Goal: Information Seeking & Learning: Check status

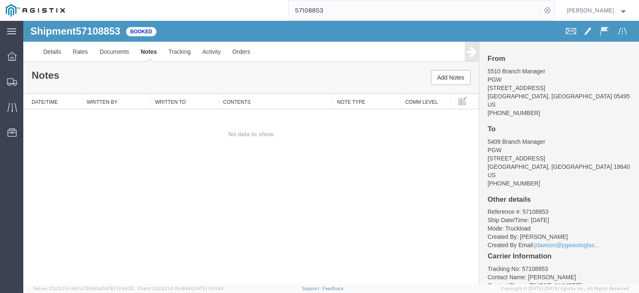
drag, startPoint x: 353, startPoint y: 6, endPoint x: 151, endPoint y: -20, distance: 204.0
click at [151, 0] on html "main_menu Created with Sketch. Collapse Menu Dashboard Shipments Traffic Resour…" at bounding box center [319, 146] width 639 height 293
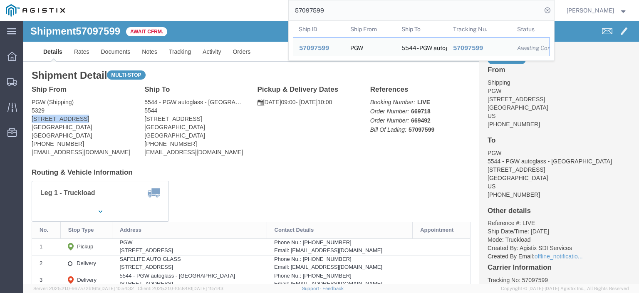
drag, startPoint x: 57, startPoint y: 97, endPoint x: 8, endPoint y: 96, distance: 48.7
click address "PGW (Shipping) [STREET_ADDRESS] [PHONE_NUMBER] [EMAIL_ADDRESS][DOMAIN_NAME]"
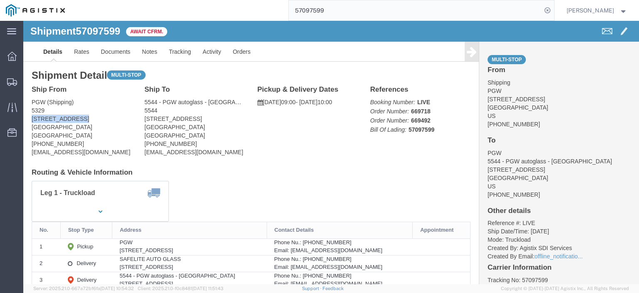
copy address "[STREET_ADDRESS]"
drag, startPoint x: 148, startPoint y: 100, endPoint x: 118, endPoint y: 97, distance: 30.2
click div "Ship To 5544 - PGW autoglass - [GEOGRAPHIC_DATA] (PGW) 5544 [STREET_ADDRESS] [P…"
copy address "[STREET_ADDRESS]"
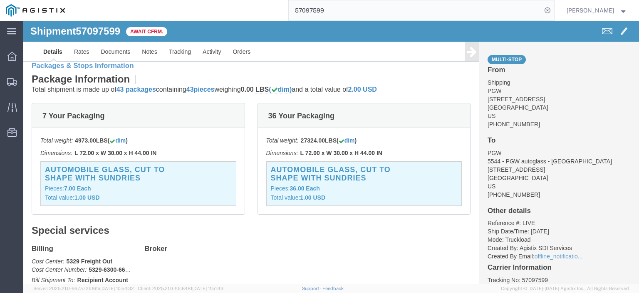
scroll to position [156, 0]
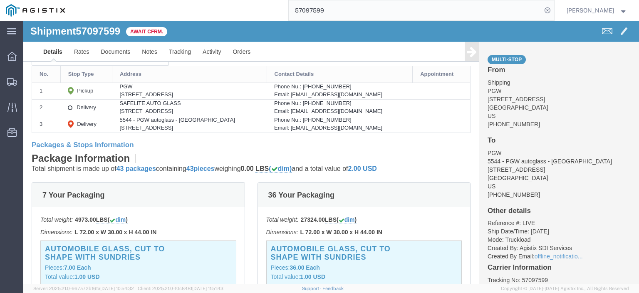
drag, startPoint x: 183, startPoint y: 90, endPoint x: 86, endPoint y: 91, distance: 97.0
click td "SAFELITE AUTO GLASS [STREET_ADDRESS]"
copy div "[STREET_ADDRESS]"
drag, startPoint x: 149, startPoint y: 82, endPoint x: 81, endPoint y: 81, distance: 67.5
click td "SAFELITE AUTO GLASS [STREET_ADDRESS]"
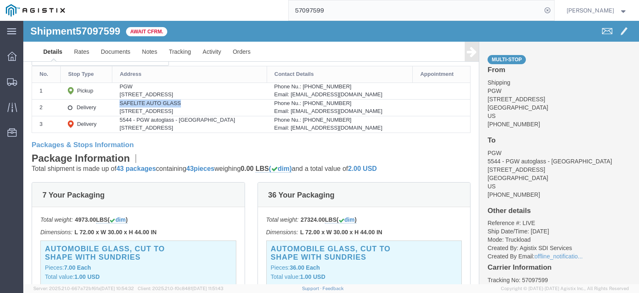
copy div "SAFELITE AUTO GLASS"
drag, startPoint x: 236, startPoint y: 89, endPoint x: 186, endPoint y: 92, distance: 50.0
click div "[STREET_ADDRESS]"
copy div "[PERSON_NAME], [GEOGRAPHIC_DATA], 30517"
drag, startPoint x: 383, startPoint y: 91, endPoint x: 299, endPoint y: 91, distance: 84.1
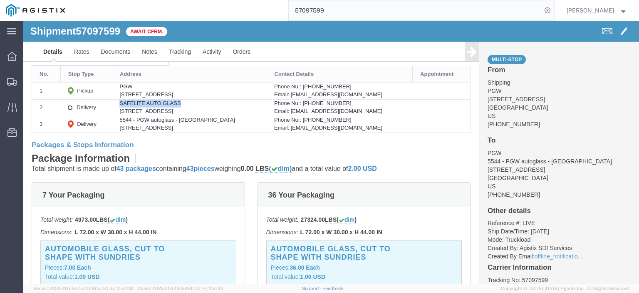
click div "Email: [EMAIL_ADDRESS][DOMAIN_NAME]"
drag, startPoint x: 303, startPoint y: 90, endPoint x: 354, endPoint y: 92, distance: 51.2
click div "Email: [EMAIL_ADDRESS][DOMAIN_NAME]"
copy div "[EMAIL_ADDRESS][DOMAIN_NAME]"
drag, startPoint x: 338, startPoint y: 84, endPoint x: 311, endPoint y: 84, distance: 26.7
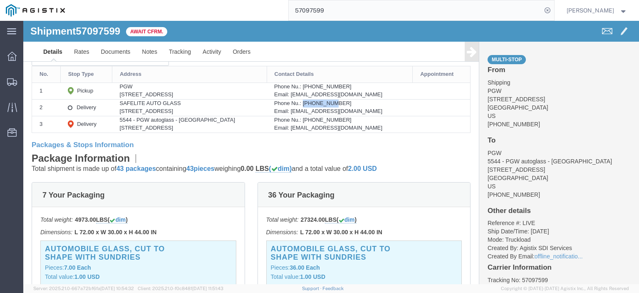
click div "Phone Nu.: [PHONE_NUMBER]"
drag, startPoint x: 316, startPoint y: 84, endPoint x: 340, endPoint y: 88, distance: 25.4
click div "Email: [EMAIL_ADDRESS][DOMAIN_NAME]"
drag, startPoint x: 340, startPoint y: 83, endPoint x: 325, endPoint y: 84, distance: 15.0
click div "Phone Nu.: [PHONE_NUMBER]"
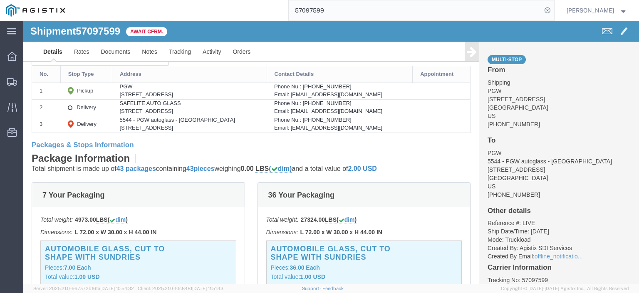
click div "Phone Nu.: [PHONE_NUMBER]"
drag, startPoint x: 345, startPoint y: 82, endPoint x: 311, endPoint y: 82, distance: 34.1
click div "Phone Nu.: [PHONE_NUMBER]"
copy div "7066545130"
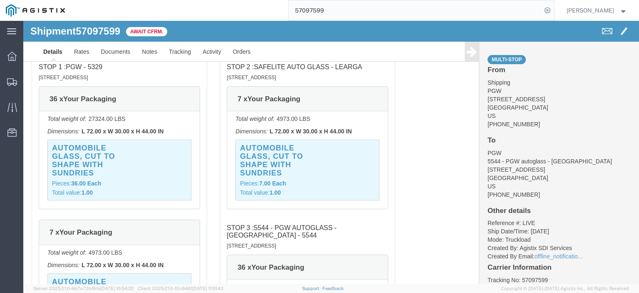
scroll to position [572, 0]
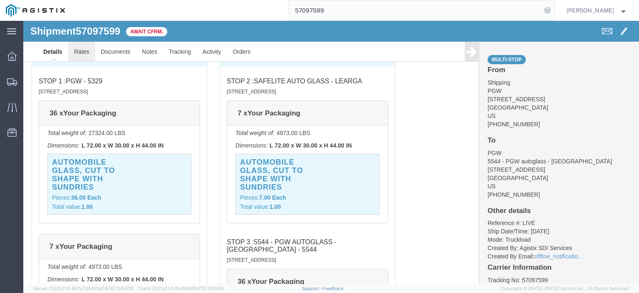
click link "Rates"
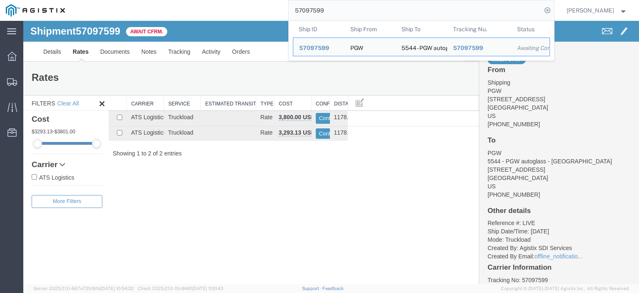
drag, startPoint x: 360, startPoint y: 12, endPoint x: 184, endPoint y: -14, distance: 178.0
click at [184, 0] on html "main_menu Created with Sketch. Collapse Menu Dashboard Shipments Traffic Resour…" at bounding box center [319, 146] width 639 height 293
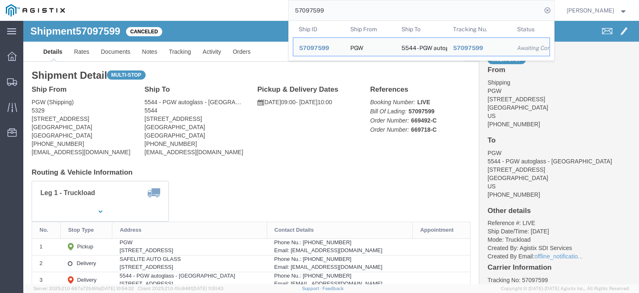
drag, startPoint x: 361, startPoint y: 9, endPoint x: 173, endPoint y: -7, distance: 188.4
click at [173, 0] on html "main_menu Created with Sketch. Collapse Menu Dashboard Shipments Traffic Resour…" at bounding box center [319, 146] width 639 height 293
paste input "108853"
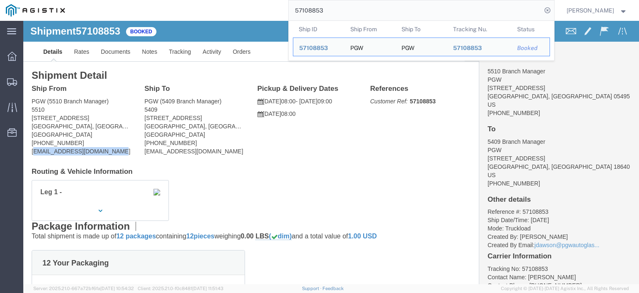
drag, startPoint x: 92, startPoint y: 133, endPoint x: 10, endPoint y: 133, distance: 81.6
click address "PGW (5510 Branch Manager) [STREET_ADDRESS] [PHONE_NUMBER] [EMAIL_ADDRESS][DOMAI…"
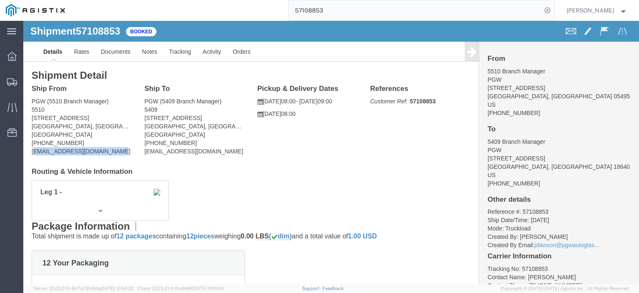
click address "PGW (5510 Branch Manager) [STREET_ADDRESS] [PHONE_NUMBER] [EMAIL_ADDRESS][DOMAI…"
drag, startPoint x: 88, startPoint y: 132, endPoint x: -15, endPoint y: 134, distance: 103.2
click html "Shipment 57108853 Booked Details Rates Documents Notes Tracking Activity Orders…"
drag, startPoint x: 363, startPoint y: 12, endPoint x: 231, endPoint y: -5, distance: 133.4
click at [231, 0] on html "main_menu Created with Sketch. Collapse Menu Dashboard Shipments Traffic Resour…" at bounding box center [319, 146] width 639 height 293
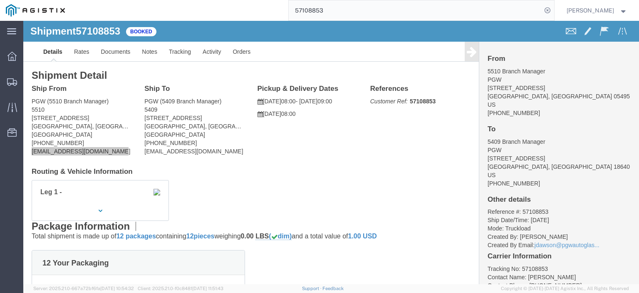
paste input "11166"
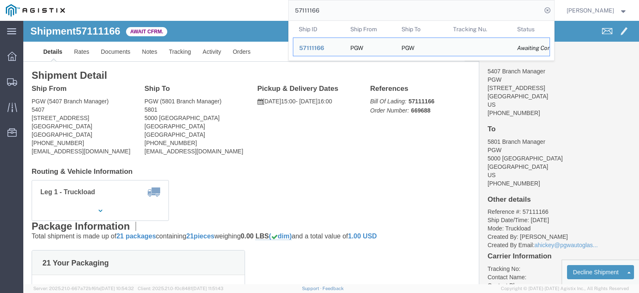
drag, startPoint x: 72, startPoint y: 97, endPoint x: 7, endPoint y: 99, distance: 65.8
click div "Ship From PGW (5407 Branch Manager) [STREET_ADDRESS] [PHONE_NUMBER] [EMAIL_ADDR…"
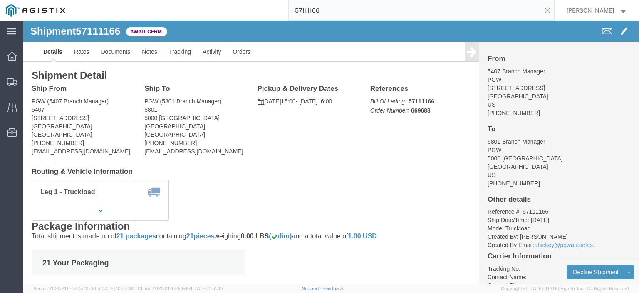
copy address "[STREET_ADDRESS]"
drag, startPoint x: 175, startPoint y: 96, endPoint x: 113, endPoint y: 99, distance: 62.1
click div "Ship To PGW (5801 Branch Manager) [STREET_ADDRESS] [PHONE_NUMBER] [EMAIL_ADDRES…"
copy address "5000 [GEOGRAPHIC_DATA]"
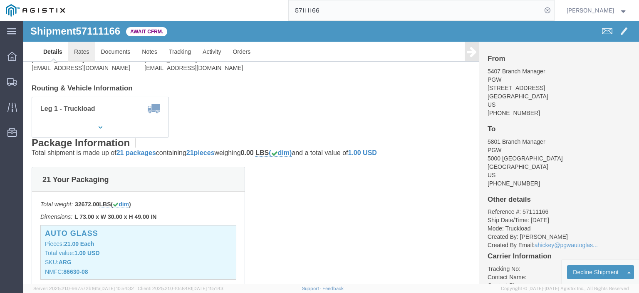
click link "Rates"
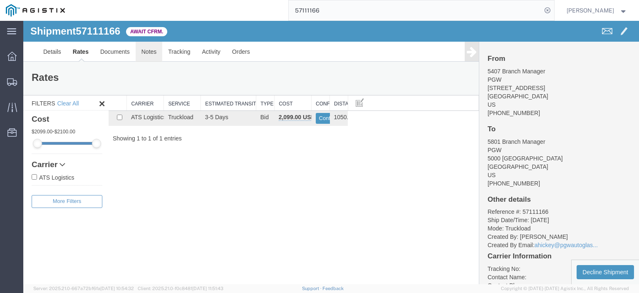
click at [152, 50] on link "Notes" at bounding box center [149, 52] width 27 height 20
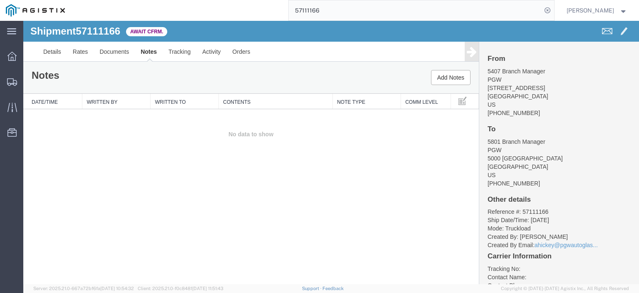
drag, startPoint x: 353, startPoint y: 10, endPoint x: 174, endPoint y: -27, distance: 182.7
click at [174, 0] on html "main_menu Created with Sketch. Collapse Menu Dashboard Shipments Traffic Resour…" at bounding box center [319, 146] width 639 height 293
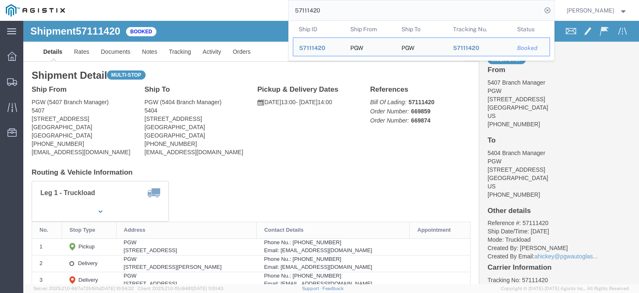
drag, startPoint x: 75, startPoint y: 97, endPoint x: -4, endPoint y: 98, distance: 78.7
click html "Shipment 57111420 Booked Details Rates Documents Notes Tracking Activity Orders…"
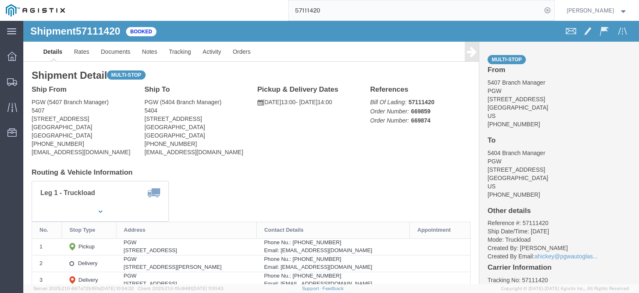
copy address "[STREET_ADDRESS]"
drag, startPoint x: 173, startPoint y: 99, endPoint x: 118, endPoint y: 98, distance: 54.5
click div "Ship To PGW (5404 Branch Manager) [STREET_ADDRESS] [PHONE_NUMBER] [EMAIL_ADDRES…"
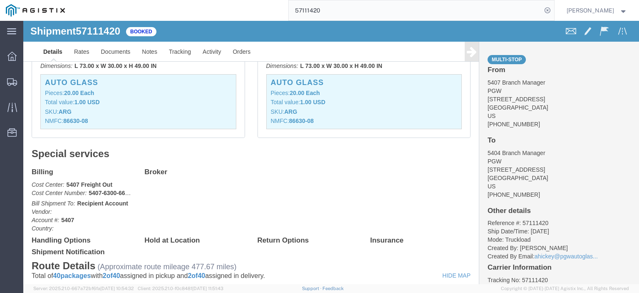
scroll to position [166, 0]
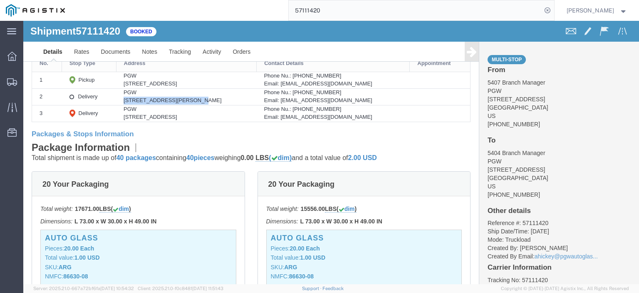
drag, startPoint x: 155, startPoint y: 77, endPoint x: 94, endPoint y: 83, distance: 61.1
click td "PGW [STREET_ADDRESS][PERSON_NAME]"
click div "PGW"
drag, startPoint x: 214, startPoint y: 79, endPoint x: 159, endPoint y: 80, distance: 55.4
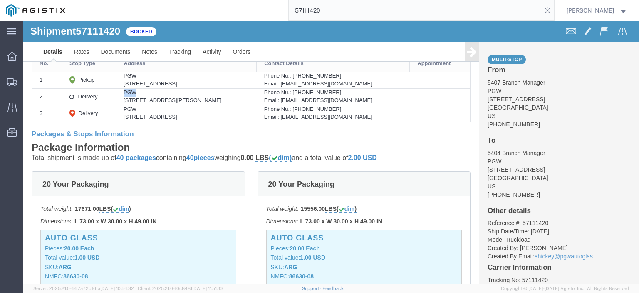
click div "[STREET_ADDRESS][PERSON_NAME]"
drag, startPoint x: 355, startPoint y: 79, endPoint x: 281, endPoint y: 80, distance: 73.7
click div "Email: [EMAIL_ADDRESS][DOMAIN_NAME]"
drag, startPoint x: 331, startPoint y: 69, endPoint x: 292, endPoint y: 74, distance: 39.4
click div "Phone Nu.: [PHONE_NUMBER]"
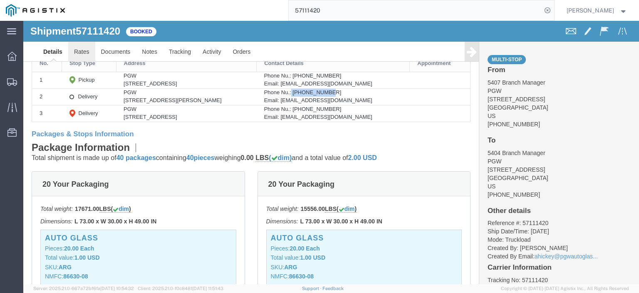
click link "Rates"
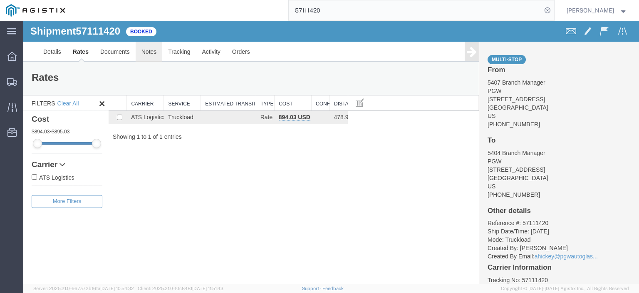
click at [150, 52] on link "Notes" at bounding box center [149, 52] width 27 height 20
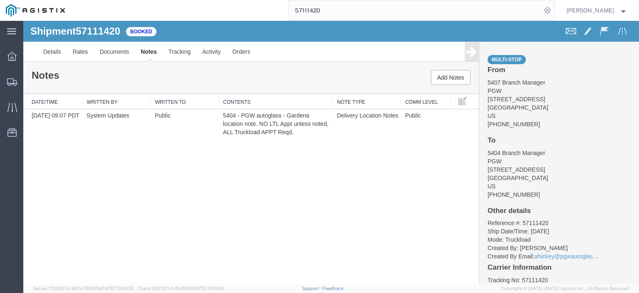
drag, startPoint x: 390, startPoint y: 7, endPoint x: 172, endPoint y: -6, distance: 218.1
click at [172, 0] on html "main_menu Created with Sketch. Collapse Menu Dashboard Shipments Traffic Resour…" at bounding box center [319, 146] width 639 height 293
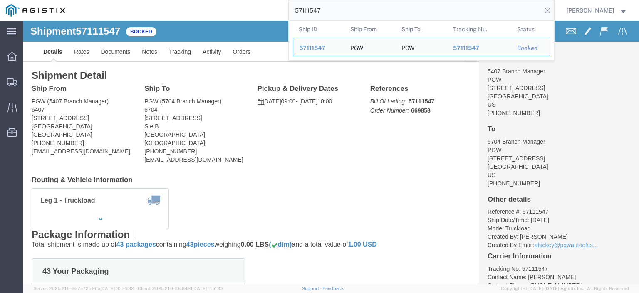
drag, startPoint x: 77, startPoint y: 97, endPoint x: 13, endPoint y: 96, distance: 63.7
click div "Ship From PGW (5407 Branch Manager) [STREET_ADDRESS] [PHONE_NUMBER] [EMAIL_ADDR…"
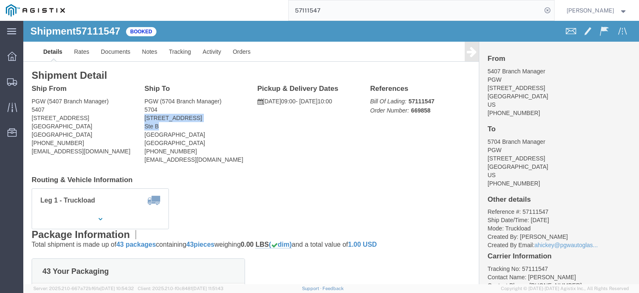
drag, startPoint x: 141, startPoint y: 105, endPoint x: 119, endPoint y: 94, distance: 23.8
click div "Ship To PGW (5704 Branch Manager) [STREET_ADDRESS] [GEOGRAPHIC_DATA] [PHONE_NUM…"
drag, startPoint x: 133, startPoint y: 89, endPoint x: 121, endPoint y: 81, distance: 14.8
click address "PGW (5704 Branch Manager) [STREET_ADDRESS] [GEOGRAPHIC_DATA] [PHONE_NUMBER] [EM…"
drag, startPoint x: 162, startPoint y: 116, endPoint x: 119, endPoint y: 117, distance: 42.9
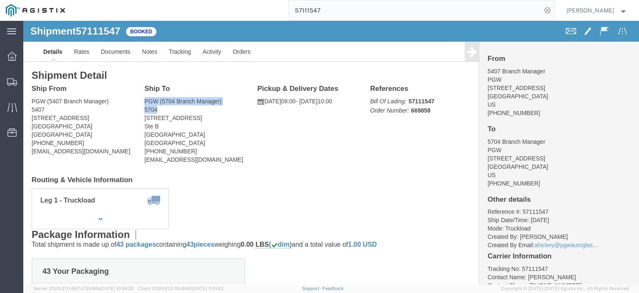
click div "Ship To PGW (5704 Branch Manager) [STREET_ADDRESS] [GEOGRAPHIC_DATA] [PHONE_NUM…"
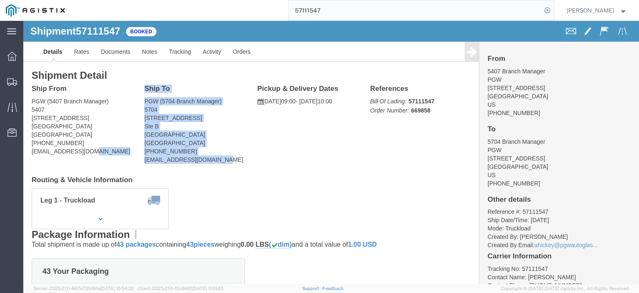
drag, startPoint x: 213, startPoint y: 138, endPoint x: 113, endPoint y: 143, distance: 100.4
click div "Ship From PGW (5407 Branch Manager) 5407 [STREET_ADDRESS] [PHONE_NUMBER] [EMAIL…"
drag, startPoint x: 131, startPoint y: 140, endPoint x: 188, endPoint y: 137, distance: 56.7
click address "PGW (5704 Branch Manager) [STREET_ADDRESS] [GEOGRAPHIC_DATA] [PHONE_NUMBER] [EM…"
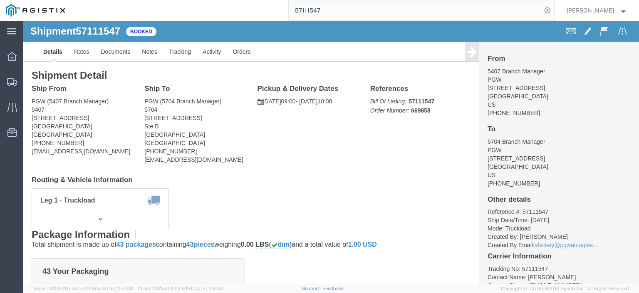
click address "PGW (5704 Branch Manager) [STREET_ADDRESS] [GEOGRAPHIC_DATA] [PHONE_NUMBER] [EM…"
drag, startPoint x: 157, startPoint y: 130, endPoint x: 118, endPoint y: 131, distance: 39.1
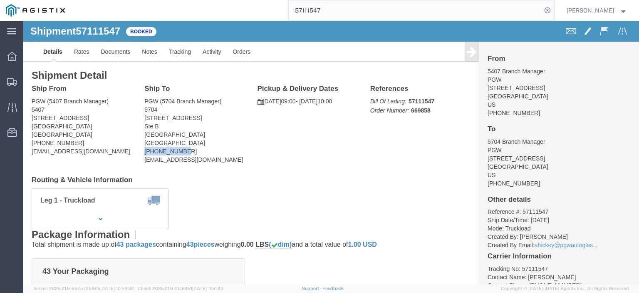
click div "Ship To PGW (5704 Branch Manager) [STREET_ADDRESS] [GEOGRAPHIC_DATA] [PHONE_NUM…"
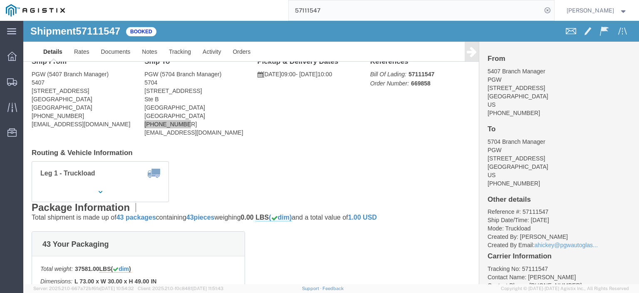
scroll to position [42, 0]
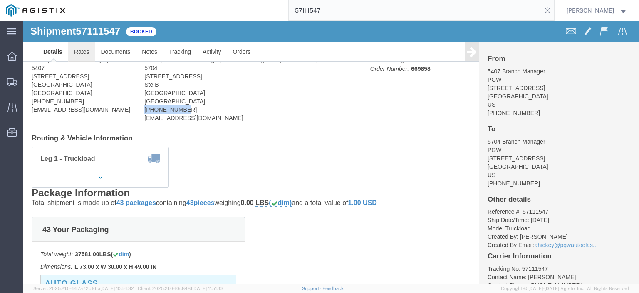
click link "Rates"
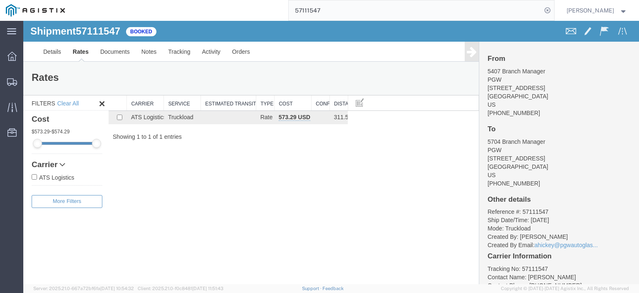
drag, startPoint x: 355, startPoint y: 10, endPoint x: 251, endPoint y: 5, distance: 103.3
click at [253, 5] on div "57111547" at bounding box center [313, 10] width 484 height 21
paste input "025759"
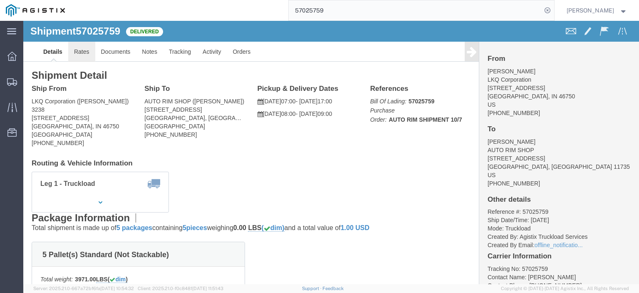
click link "Rates"
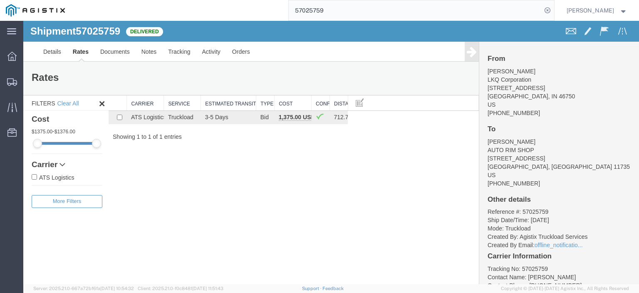
drag, startPoint x: 346, startPoint y: 11, endPoint x: 250, endPoint y: 6, distance: 96.7
click at [250, 6] on div "57025759" at bounding box center [313, 10] width 484 height 21
paste input "4175"
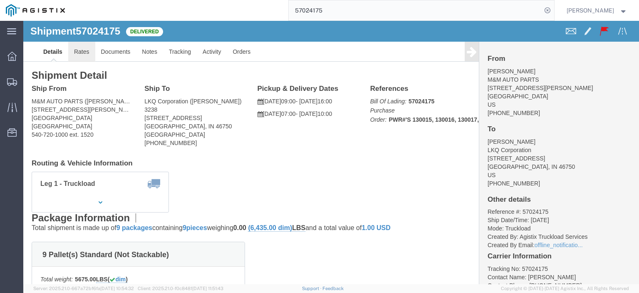
click link "Rates"
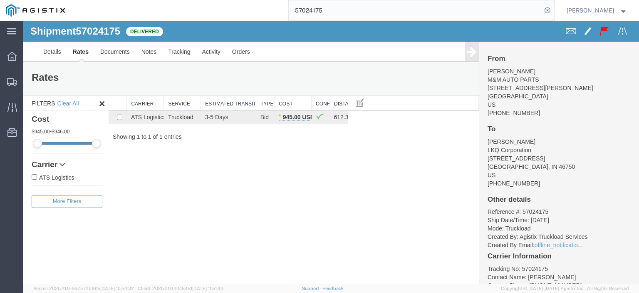
drag, startPoint x: 360, startPoint y: 10, endPoint x: 193, endPoint y: -12, distance: 169.2
click at [193, 0] on html "main_menu Created with Sketch. Collapse Menu Dashboard Shipments Traffic Resour…" at bounding box center [319, 146] width 639 height 293
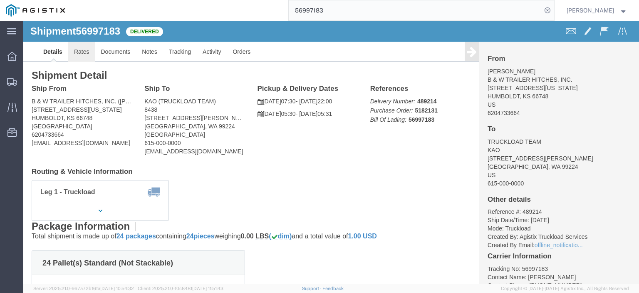
click link "Rates"
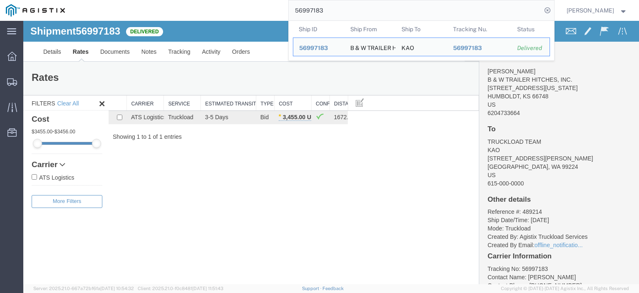
drag, startPoint x: 228, startPoint y: -1, endPoint x: 204, endPoint y: -3, distance: 24.2
click at [204, 0] on html "main_menu Created with Sketch. Collapse Menu Dashboard Shipments Traffic Resour…" at bounding box center [319, 146] width 639 height 293
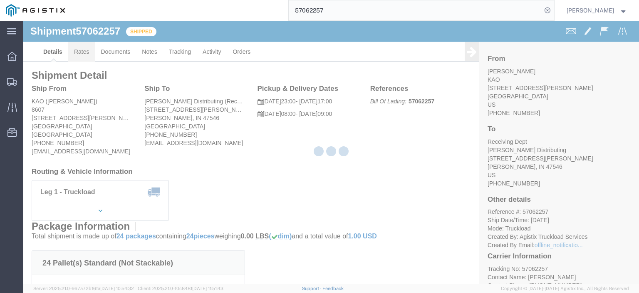
click link "Rates"
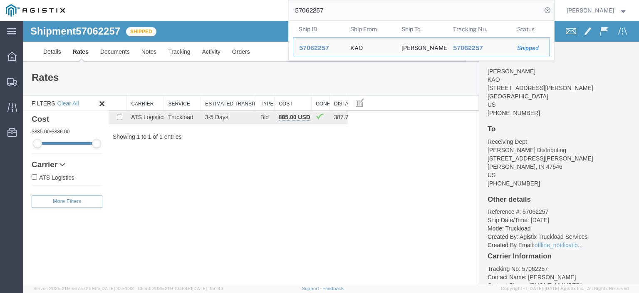
drag, startPoint x: 350, startPoint y: 14, endPoint x: 298, endPoint y: 10, distance: 52.6
click at [298, 10] on div "57062257 Ship ID Ship From Ship To Tracking Nu. Status Ship ID 57062257 Ship Fr…" at bounding box center [313, 10] width 484 height 21
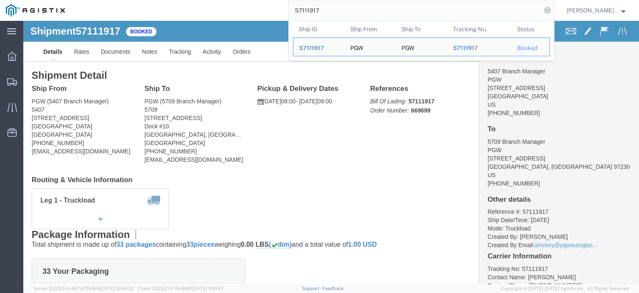
drag, startPoint x: 77, startPoint y: 97, endPoint x: 10, endPoint y: 97, distance: 66.6
click div "Ship From PGW (5407 Branch Manager) [STREET_ADDRESS] [PHONE_NUMBER] [EMAIL_ADDR…"
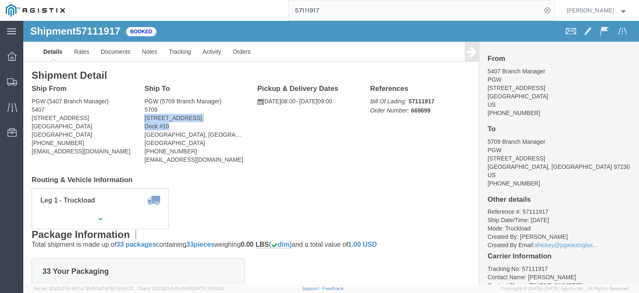
drag, startPoint x: 150, startPoint y: 106, endPoint x: 120, endPoint y: 94, distance: 32.3
click address "PGW (5709 Branch Manager) [STREET_ADDRESS] [PHONE_NUMBER] [EMAIL_ADDRESS][DOMAI…"
drag, startPoint x: 138, startPoint y: 87, endPoint x: 117, endPoint y: 81, distance: 21.6
click div "Ship To PGW (5709 Branch Manager) [STREET_ADDRESS] [PHONE_NUMBER] [EMAIL_ADDRES…"
drag, startPoint x: 168, startPoint y: 112, endPoint x: 119, endPoint y: 113, distance: 48.7
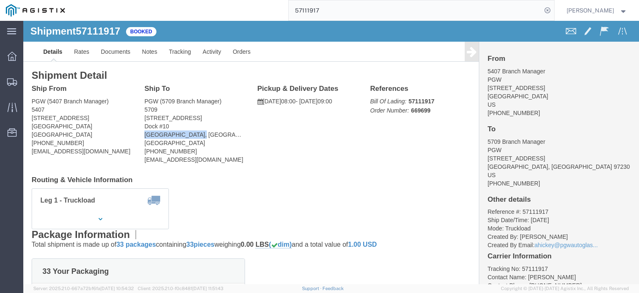
click div "Ship To PGW (5709 Branch Manager) [STREET_ADDRESS] [PHONE_NUMBER] [EMAIL_ADDRES…"
drag, startPoint x: 204, startPoint y: 140, endPoint x: 120, endPoint y: 141, distance: 84.1
click address "PGW (5709 Branch Manager) [STREET_ADDRESS] [PHONE_NUMBER] [EMAIL_ADDRESS][DOMAI…"
drag, startPoint x: 127, startPoint y: 140, endPoint x: 176, endPoint y: 140, distance: 49.1
click address "PGW (5709 Branch Manager) [STREET_ADDRESS] [PHONE_NUMBER] [EMAIL_ADDRESS][DOMAI…"
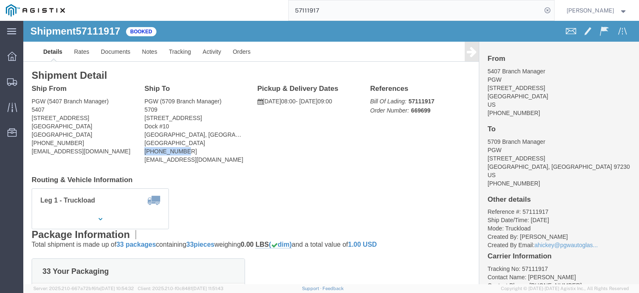
drag, startPoint x: 159, startPoint y: 129, endPoint x: 120, endPoint y: 132, distance: 39.2
click address "PGW (5709 Branch Manager) [STREET_ADDRESS] [PHONE_NUMBER] [EMAIL_ADDRESS][DOMAI…"
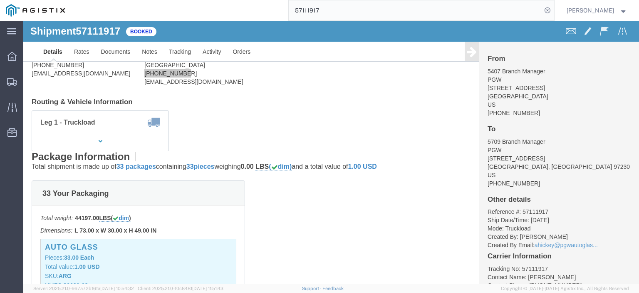
scroll to position [83, 0]
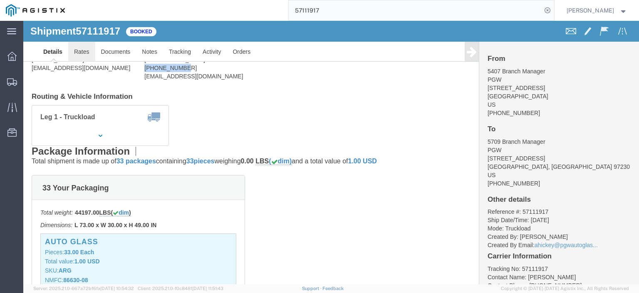
click link "Rates"
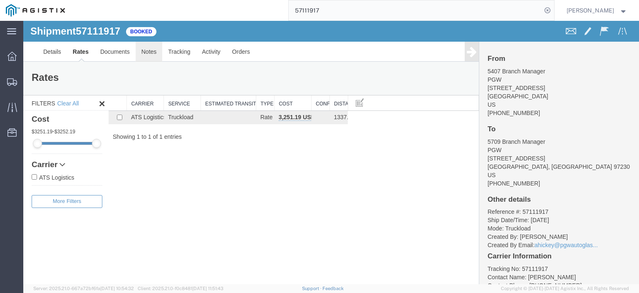
click at [161, 50] on link "Notes" at bounding box center [149, 52] width 27 height 20
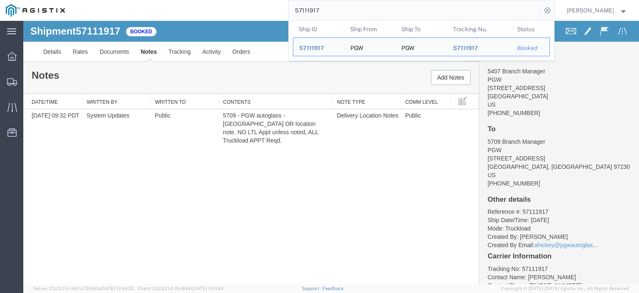
drag, startPoint x: 351, startPoint y: 12, endPoint x: 193, endPoint y: -5, distance: 159.1
click at [193, 0] on html "main_menu Created with Sketch. Collapse Menu Dashboard Shipments Traffic Resour…" at bounding box center [319, 146] width 639 height 293
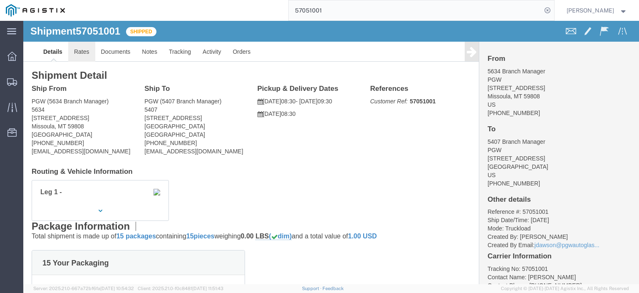
click link "Rates"
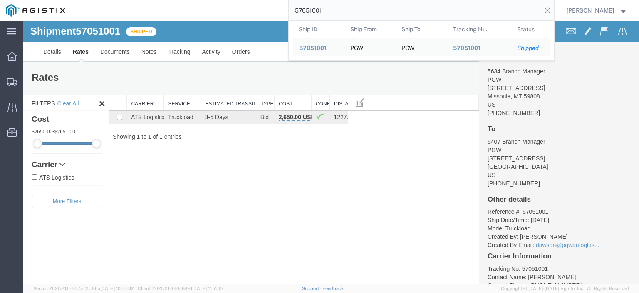
drag, startPoint x: 356, startPoint y: 13, endPoint x: 208, endPoint y: -3, distance: 148.7
click at [208, 0] on html "main_menu Created with Sketch. Collapse Menu Dashboard Shipments Traffic Resour…" at bounding box center [319, 146] width 639 height 293
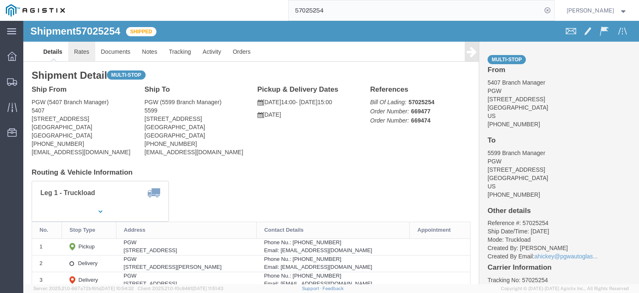
click link "Rates"
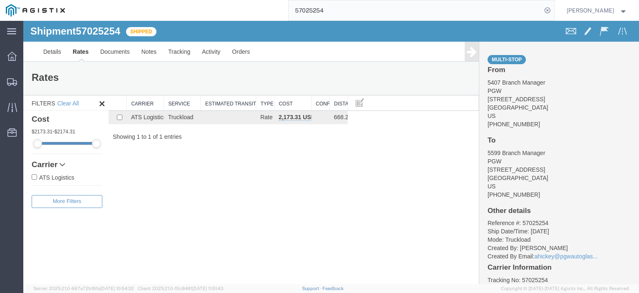
drag, startPoint x: 345, startPoint y: 10, endPoint x: 212, endPoint y: -3, distance: 133.8
click at [212, 0] on html "main_menu Created with Sketch. Collapse Menu Dashboard Shipments Traffic Resour…" at bounding box center [319, 146] width 639 height 293
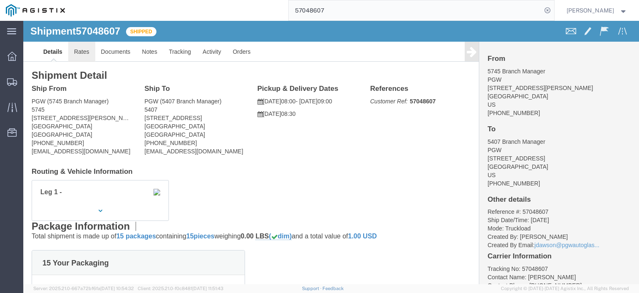
click link "Rates"
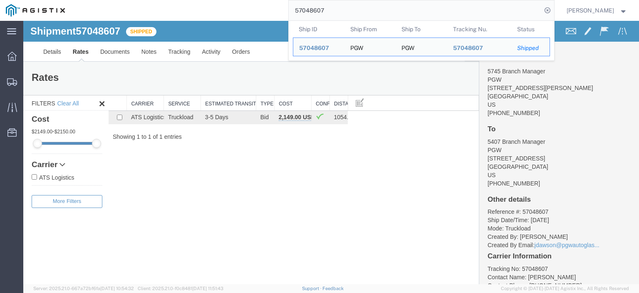
drag, startPoint x: 350, startPoint y: 7, endPoint x: 221, endPoint y: 4, distance: 129.5
click at [221, 4] on div "57048607 Ship ID Ship From Ship To Tracking Nu. Status Ship ID 57048607 Ship Fr…" at bounding box center [313, 10] width 484 height 21
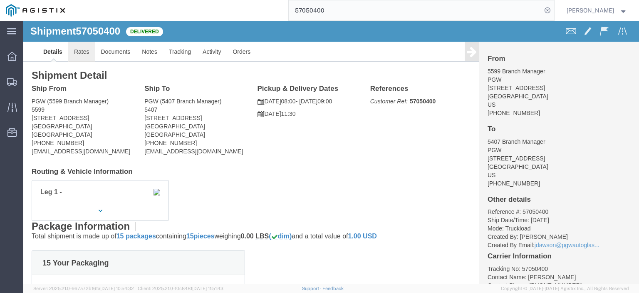
click link "Rates"
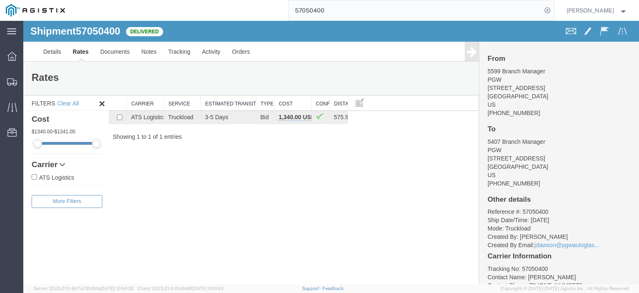
drag, startPoint x: 347, startPoint y: 11, endPoint x: 287, endPoint y: 1, distance: 60.8
click at [287, 1] on div "57050400" at bounding box center [313, 10] width 484 height 21
paste input "48579"
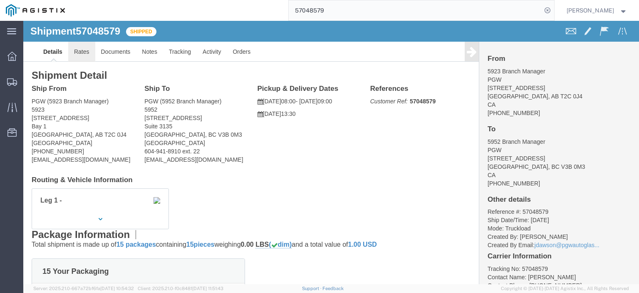
click link "Rates"
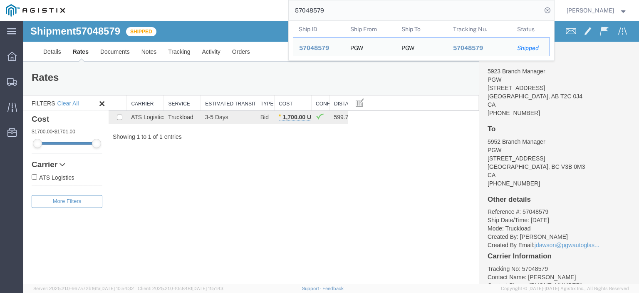
drag, startPoint x: 356, startPoint y: 1, endPoint x: 244, endPoint y: -15, distance: 113.6
click at [244, 0] on html "main_menu Created with Sketch. Collapse Menu Dashboard Shipments Traffic Resour…" at bounding box center [319, 146] width 639 height 293
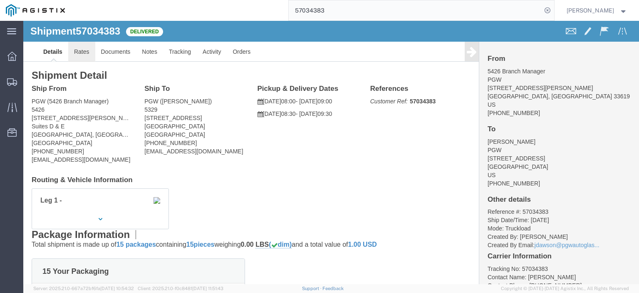
click link "Rates"
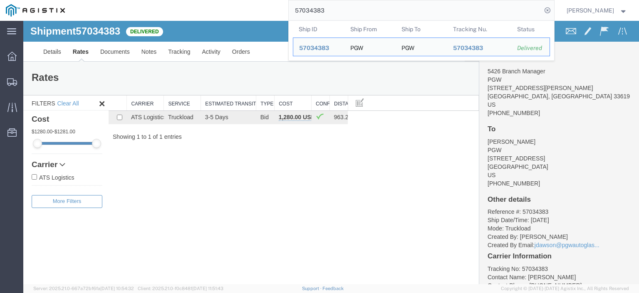
drag, startPoint x: 358, startPoint y: 15, endPoint x: 227, endPoint y: 2, distance: 132.2
click at [227, 2] on div "57034383 Ship ID Ship From Ship To Tracking Nu. Status Ship ID 57034383 Ship Fr…" at bounding box center [313, 10] width 484 height 21
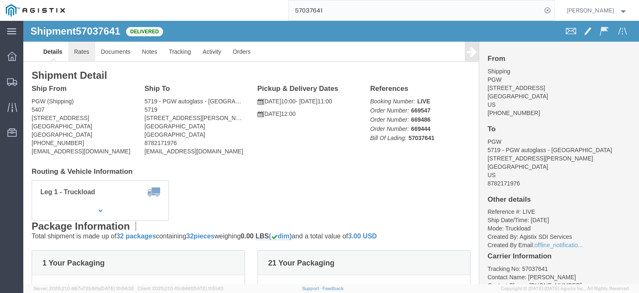
click link "Rates"
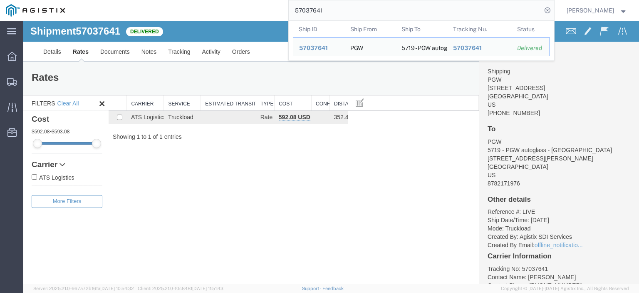
drag, startPoint x: 317, startPoint y: 11, endPoint x: 183, endPoint y: -13, distance: 136.3
click at [183, 0] on html "main_menu Created with Sketch. Collapse Menu Dashboard Shipments Traffic Resour…" at bounding box center [319, 146] width 639 height 293
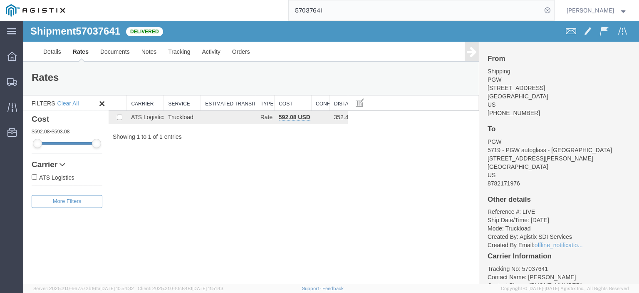
click at [341, 16] on input "57037641" at bounding box center [415, 10] width 253 height 20
drag, startPoint x: 343, startPoint y: 13, endPoint x: 290, endPoint y: 14, distance: 53.3
click at [290, 14] on div "57037641" at bounding box center [313, 10] width 484 height 21
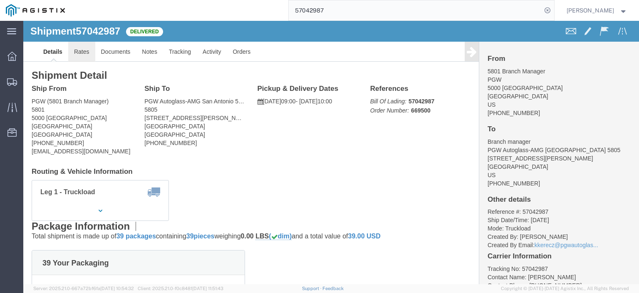
click link "Rates"
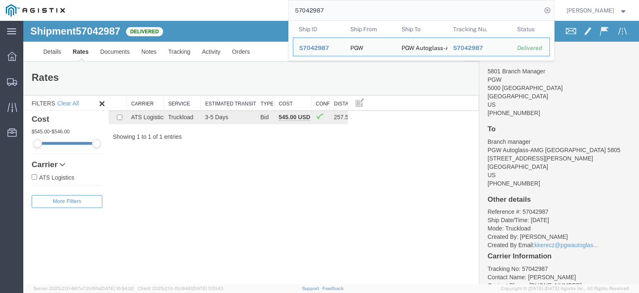
drag, startPoint x: 355, startPoint y: 15, endPoint x: 212, endPoint y: 5, distance: 143.6
click at [212, 5] on div "57042987 Ship ID Ship From Ship To Tracking Nu. Status Ship ID 57042987 Ship Fr…" at bounding box center [313, 10] width 484 height 21
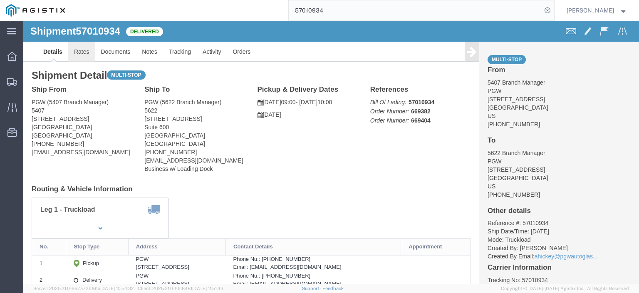
click link "Rates"
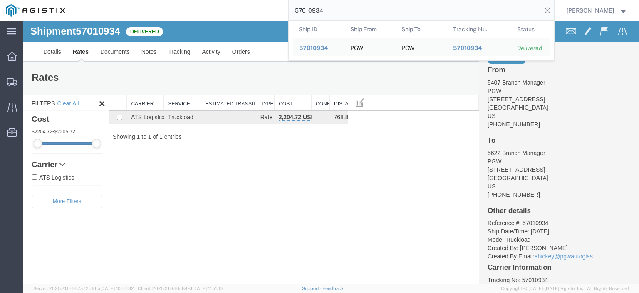
drag, startPoint x: 357, startPoint y: 6, endPoint x: 248, endPoint y: -4, distance: 108.6
click at [248, 0] on html "main_menu Created with Sketch. Collapse Menu Dashboard Shipments Traffic Resour…" at bounding box center [319, 146] width 639 height 293
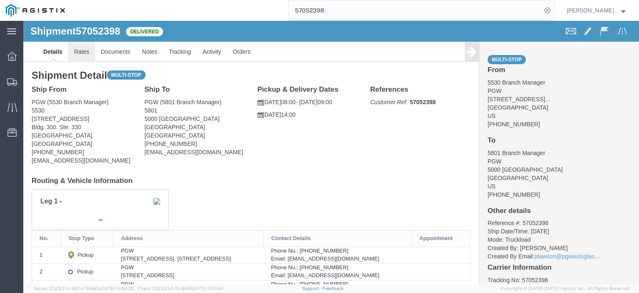
click link "Rates"
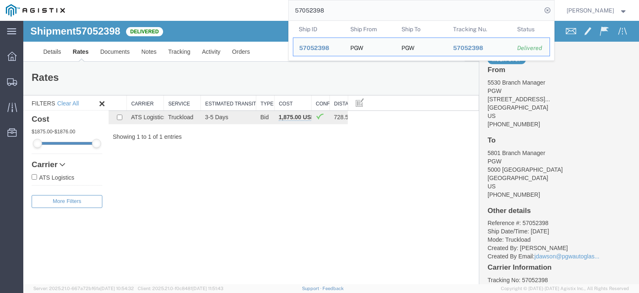
drag, startPoint x: 364, startPoint y: 5, endPoint x: 218, endPoint y: 0, distance: 145.8
click at [218, 0] on div "57052398 Ship ID Ship From Ship To Tracking Nu. Status Ship ID 57052398 Ship Fr…" at bounding box center [313, 10] width 484 height 21
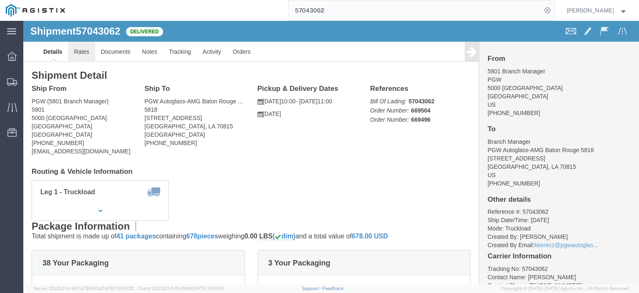
click link "Rates"
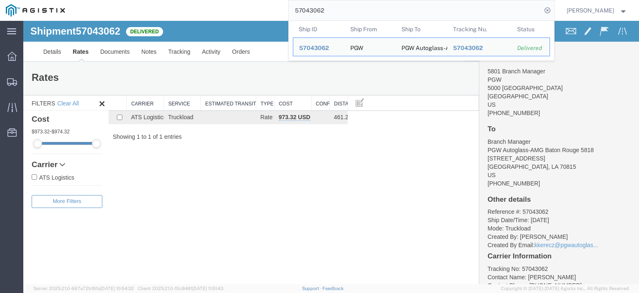
drag, startPoint x: 353, startPoint y: 11, endPoint x: 210, endPoint y: -2, distance: 143.4
click at [210, 0] on html "main_menu Created with Sketch. Collapse Menu Dashboard Shipments Traffic Resour…" at bounding box center [319, 146] width 639 height 293
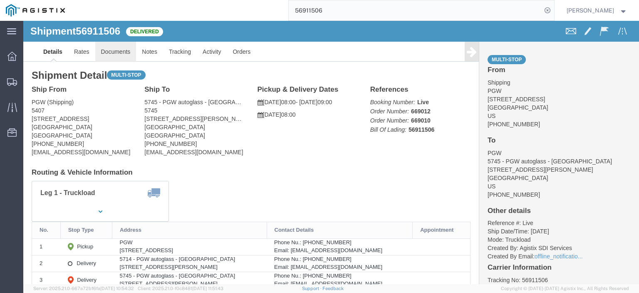
click link "Documents"
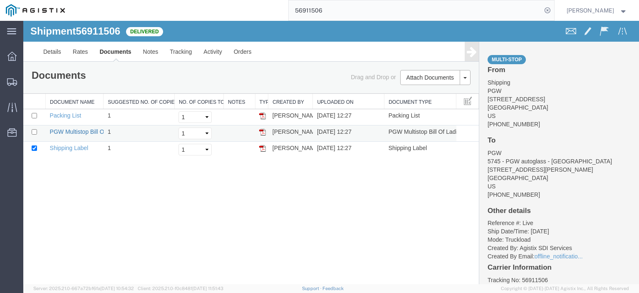
click at [67, 133] on link "PGW Multistop Bill Of Lading" at bounding box center [87, 131] width 75 height 7
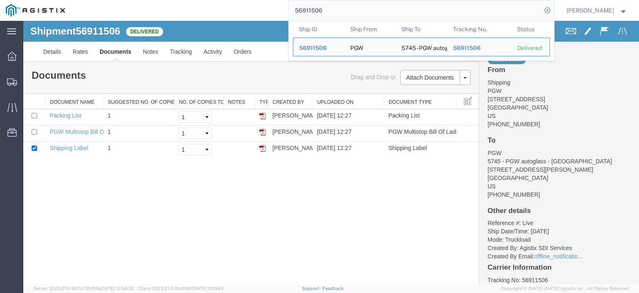
drag, startPoint x: 348, startPoint y: 9, endPoint x: 276, endPoint y: 3, distance: 72.2
click at [276, 3] on div "56911506 Ship ID Ship From Ship To Tracking Nu. Status Ship ID 56911506 Ship Fr…" at bounding box center [313, 10] width 484 height 21
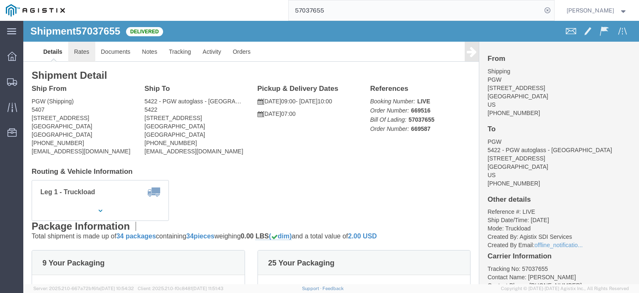
click link "Rates"
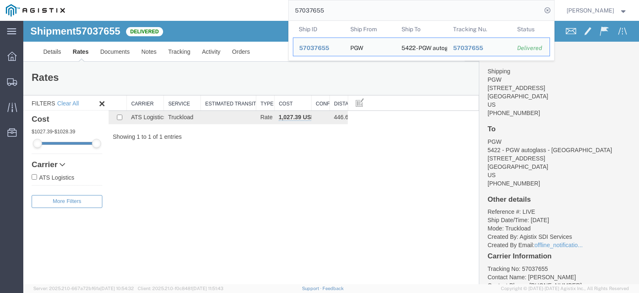
drag, startPoint x: 347, startPoint y: 17, endPoint x: 267, endPoint y: 10, distance: 80.7
click at [267, 10] on div "57037655 Ship ID Ship From Ship To Tracking Nu. Status Ship ID 57037655 Ship Fr…" at bounding box center [313, 10] width 484 height 21
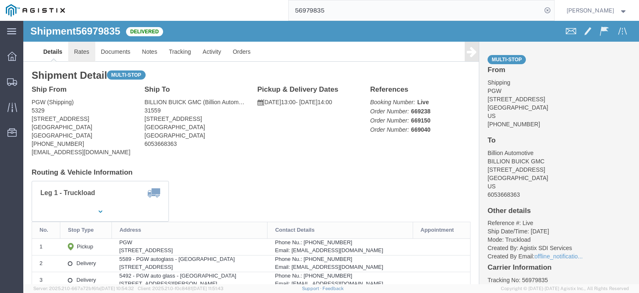
click link "Rates"
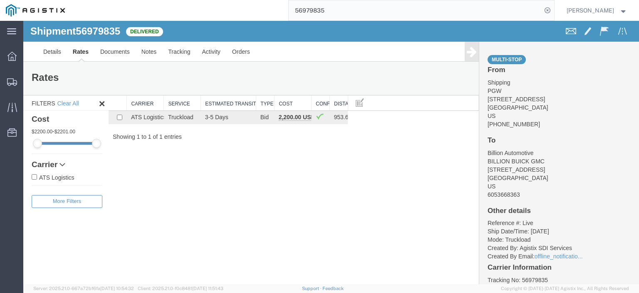
drag, startPoint x: 338, startPoint y: 10, endPoint x: 230, endPoint y: -10, distance: 109.5
click at [230, 0] on html "main_menu Created with Sketch. Collapse Menu Dashboard Shipments Traffic Resour…" at bounding box center [319, 146] width 639 height 293
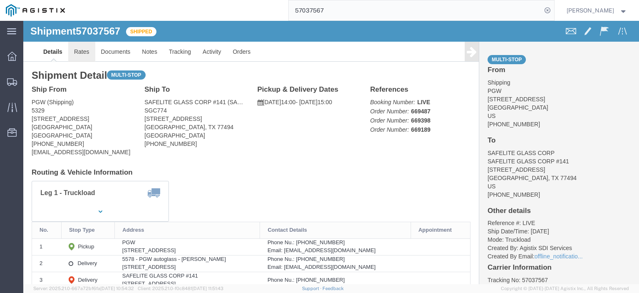
click link "Rates"
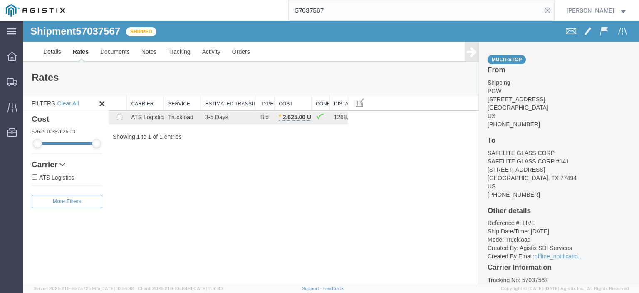
drag, startPoint x: 373, startPoint y: 18, endPoint x: 263, endPoint y: 0, distance: 112.2
click at [263, 0] on div "57037567" at bounding box center [313, 10] width 484 height 21
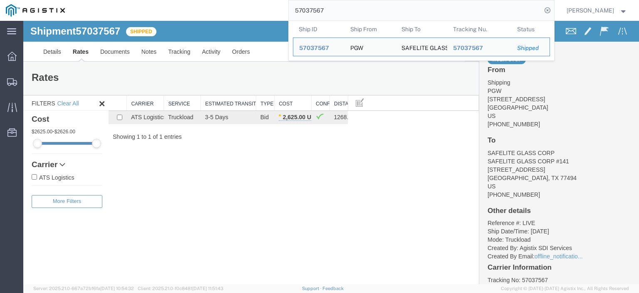
click at [329, 10] on input "57037567" at bounding box center [415, 10] width 253 height 20
paste input "6979829"
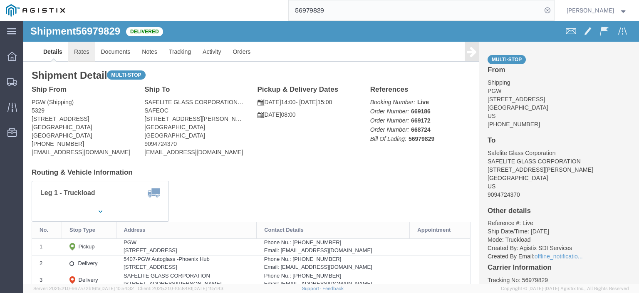
click link "Rates"
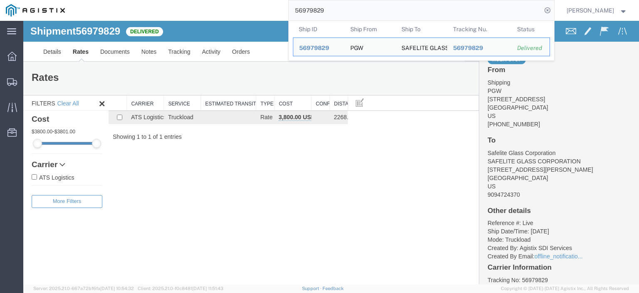
click at [276, 8] on div "56979829 Ship ID Ship From Ship To Tracking Nu. Status Ship ID 56979829 Ship Fr…" at bounding box center [313, 10] width 484 height 21
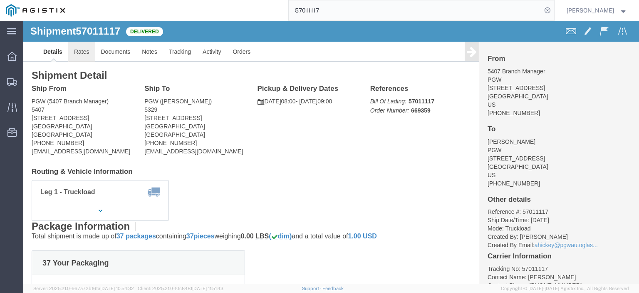
click link "Rates"
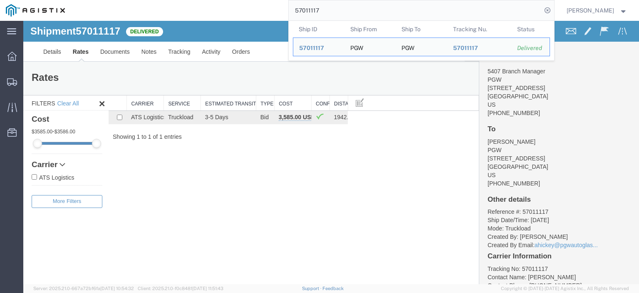
drag, startPoint x: 287, startPoint y: 3, endPoint x: 248, endPoint y: -5, distance: 40.4
click at [248, 0] on html "main_menu Created with Sketch. Collapse Menu Dashboard Shipments Traffic Resour…" at bounding box center [319, 146] width 639 height 293
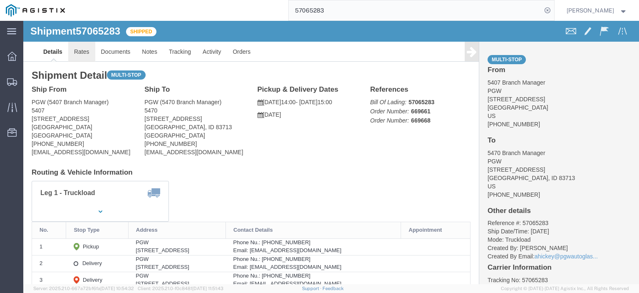
click link "Rates"
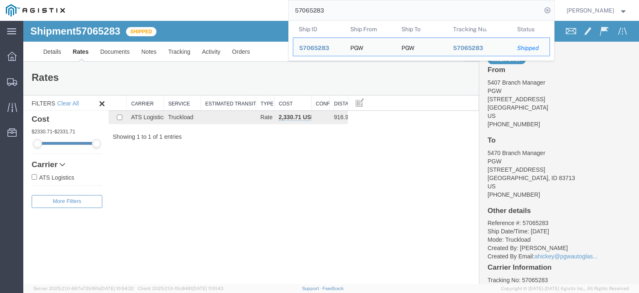
drag, startPoint x: 355, startPoint y: 13, endPoint x: 234, endPoint y: 0, distance: 122.2
click at [234, 0] on div "57065283 Ship ID Ship From Ship To Tracking Nu. Status Ship ID 57065283 Ship Fr…" at bounding box center [313, 10] width 484 height 21
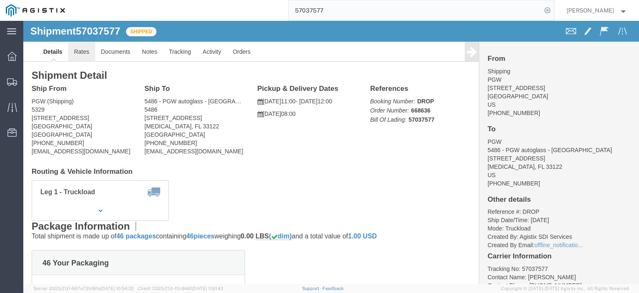
click link "Rates"
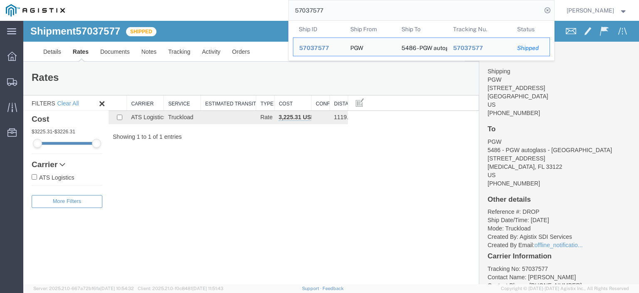
drag, startPoint x: 355, startPoint y: 8, endPoint x: 221, endPoint y: -6, distance: 134.7
click at [221, 0] on html "main_menu Created with Sketch. Collapse Menu Dashboard Shipments Traffic Resour…" at bounding box center [319, 146] width 639 height 293
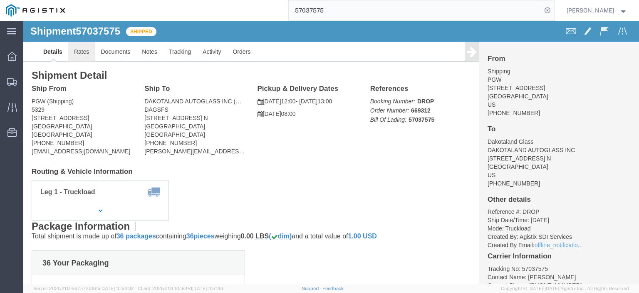
click link "Rates"
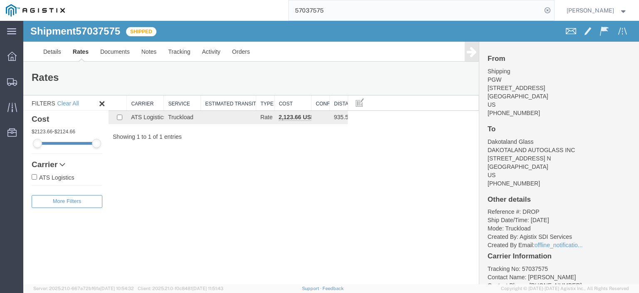
drag, startPoint x: 353, startPoint y: 8, endPoint x: 250, endPoint y: -2, distance: 104.1
click at [250, 0] on html "main_menu Created with Sketch. Collapse Menu Dashboard Shipments Traffic Resour…" at bounding box center [319, 146] width 639 height 293
paste input "25377"
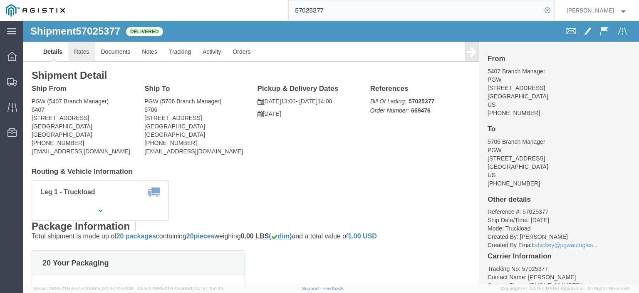
click link "Rates"
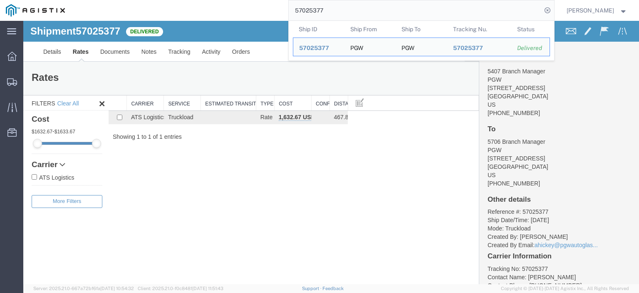
drag, startPoint x: 351, startPoint y: 5, endPoint x: 226, endPoint y: -8, distance: 126.0
click at [226, 0] on html "main_menu Created with Sketch. Collapse Menu Dashboard Shipments Traffic Resour…" at bounding box center [319, 146] width 639 height 293
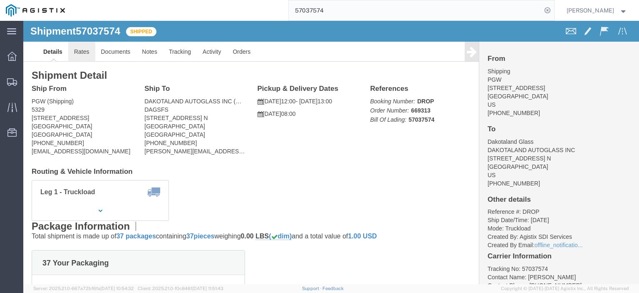
click link "Rates"
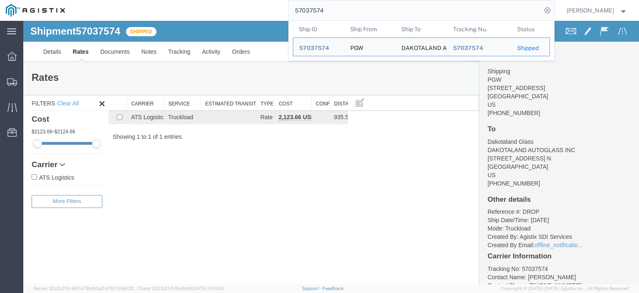
drag, startPoint x: 348, startPoint y: 12, endPoint x: 223, endPoint y: -7, distance: 125.9
click at [223, 0] on html "main_menu Created with Sketch. Collapse Menu Dashboard Shipments Traffic Resour…" at bounding box center [319, 146] width 639 height 293
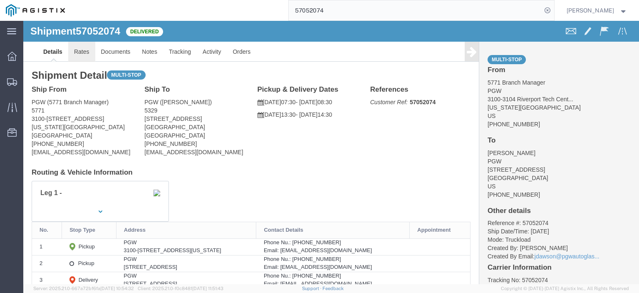
click link "Rates"
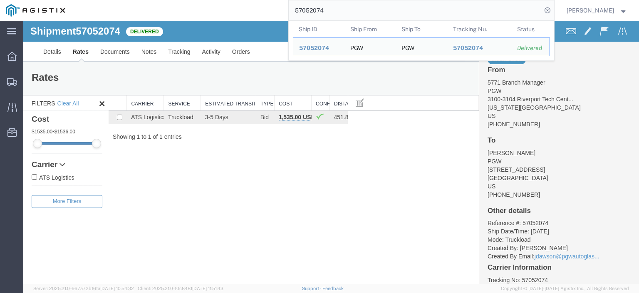
drag, startPoint x: 368, startPoint y: 14, endPoint x: 231, endPoint y: -9, distance: 138.0
click at [231, 0] on html "main_menu Created with Sketch. Collapse Menu Dashboard Shipments Traffic Resour…" at bounding box center [319, 146] width 639 height 293
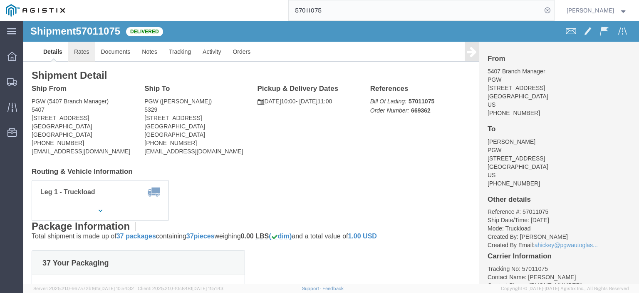
click link "Rates"
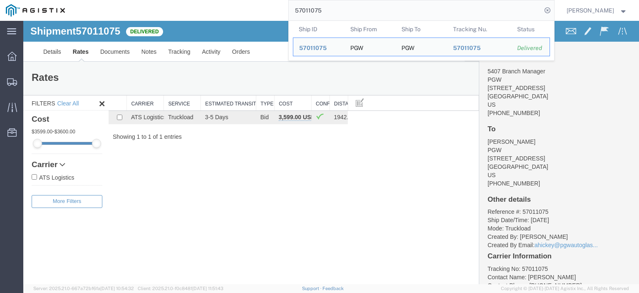
drag, startPoint x: 346, startPoint y: 13, endPoint x: 207, endPoint y: 0, distance: 139.7
click at [207, 0] on html "main_menu Created with Sketch. Collapse Menu Dashboard Shipments Traffic Resour…" at bounding box center [319, 146] width 639 height 293
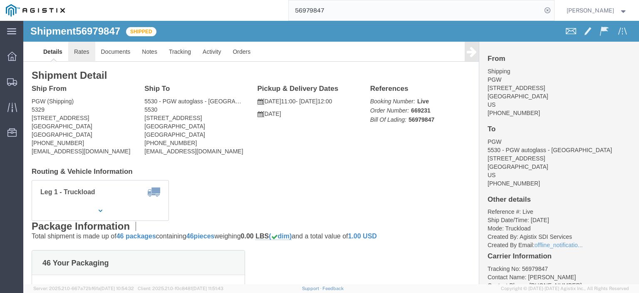
click link "Rates"
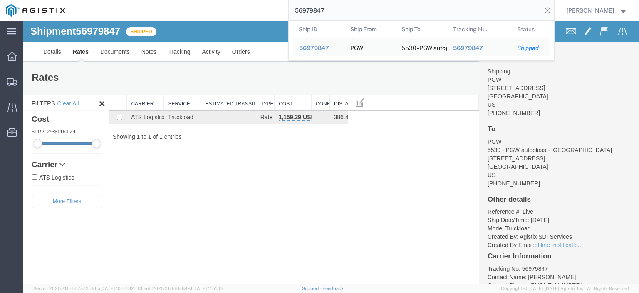
drag, startPoint x: 347, startPoint y: 7, endPoint x: 245, endPoint y: -2, distance: 102.8
click at [245, 0] on html "main_menu Created with Sketch. Collapse Menu Dashboard Shipments Traffic Resour…" at bounding box center [319, 146] width 639 height 293
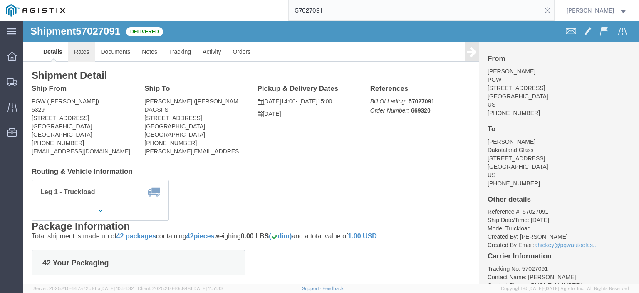
click link "Rates"
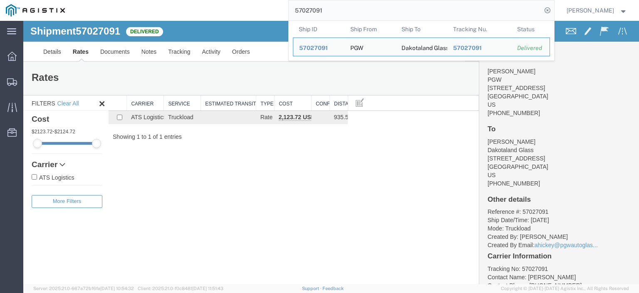
drag, startPoint x: 365, startPoint y: 11, endPoint x: 155, endPoint y: -12, distance: 211.1
click at [155, 0] on html "main_menu Created with Sketch. Collapse Menu Dashboard Shipments Traffic Resour…" at bounding box center [319, 146] width 639 height 293
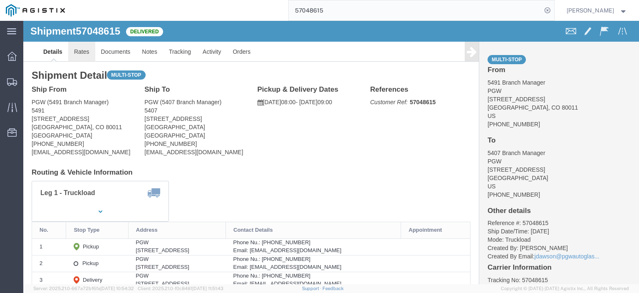
click link "Rates"
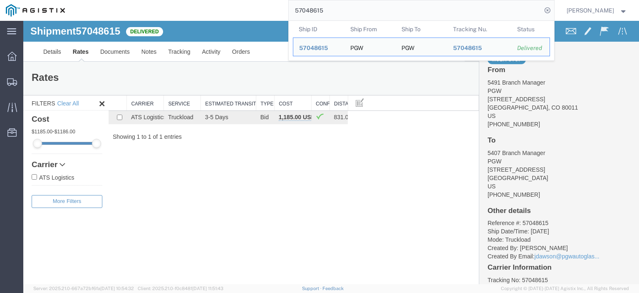
drag, startPoint x: 352, startPoint y: 9, endPoint x: 251, endPoint y: 0, distance: 101.2
click at [251, 0] on div "57048615 Ship ID Ship From Ship To Tracking Nu. Status Ship ID 57048615 Ship Fr…" at bounding box center [313, 10] width 484 height 21
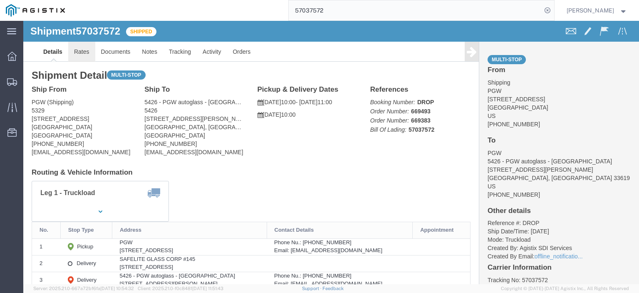
click link "Rates"
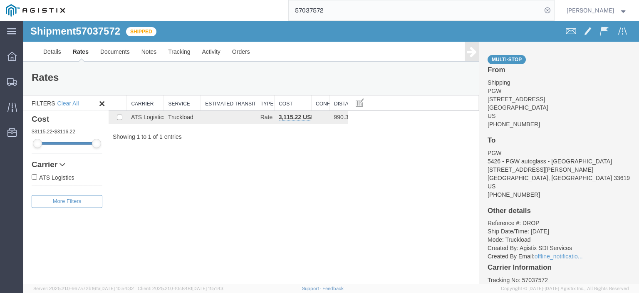
drag, startPoint x: 348, startPoint y: 11, endPoint x: 190, endPoint y: -10, distance: 160.1
click at [190, 0] on html "main_menu Created with Sketch. Collapse Menu Dashboard Shipments Traffic Resour…" at bounding box center [319, 146] width 639 height 293
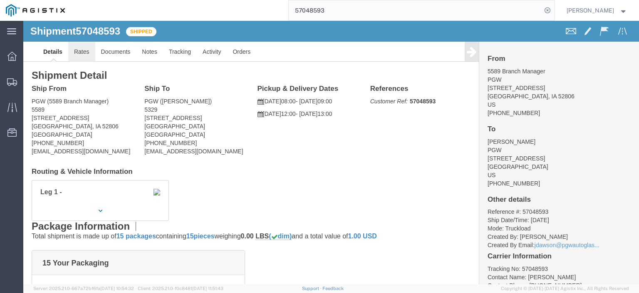
click link "Rates"
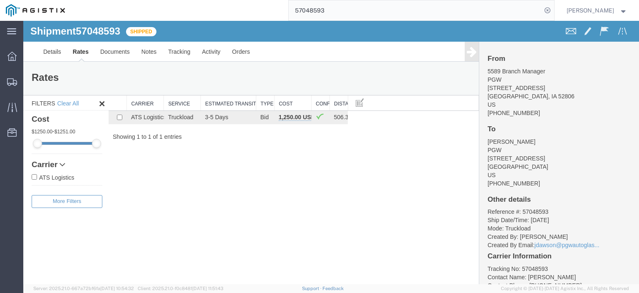
drag, startPoint x: 350, startPoint y: 11, endPoint x: 213, endPoint y: 0, distance: 137.0
click at [213, 0] on div "57048593" at bounding box center [313, 10] width 484 height 21
paste input "37582"
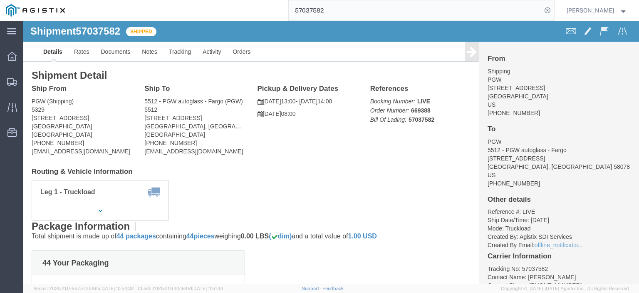
click link "Rates"
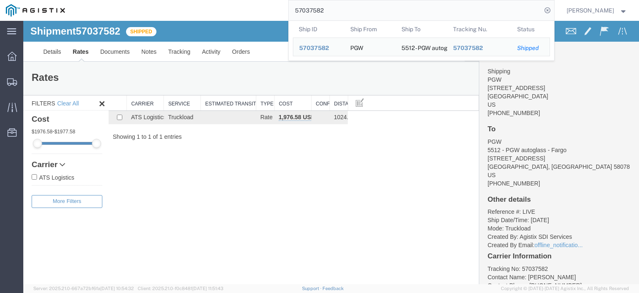
drag, startPoint x: 354, startPoint y: 10, endPoint x: 245, endPoint y: 6, distance: 108.7
click at [245, 6] on div "57037582 Ship ID Ship From Ship To Tracking Nu. Status Ship ID 57037582 Ship Fr…" at bounding box center [313, 10] width 484 height 21
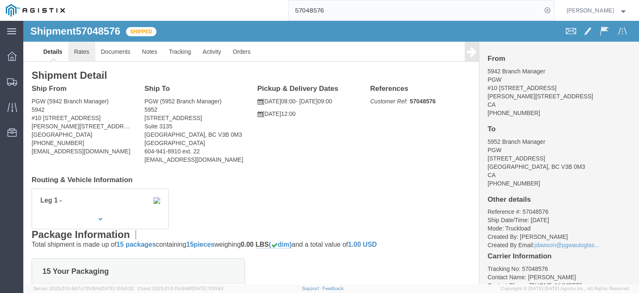
click link "Rates"
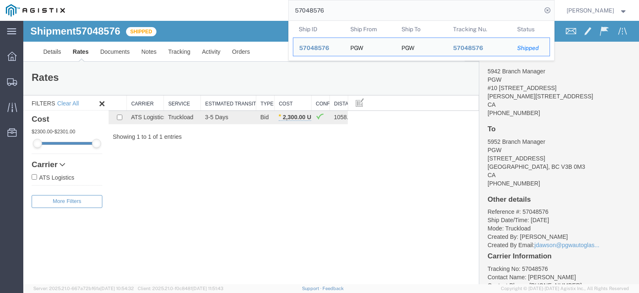
drag, startPoint x: 341, startPoint y: 18, endPoint x: 231, endPoint y: 14, distance: 110.4
click at [231, 14] on div "57048576 Ship ID Ship From Ship To Tracking Nu. Status Ship ID 57048576 Ship Fr…" at bounding box center [313, 10] width 484 height 21
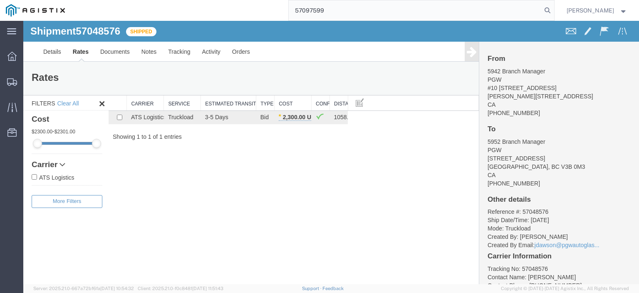
type input "57097599"
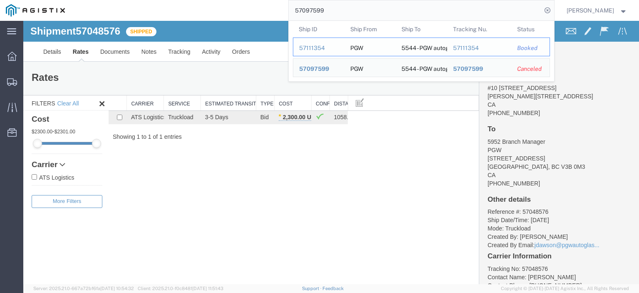
click at [363, 49] on div "PGW" at bounding box center [356, 47] width 13 height 18
click at [339, 47] on div "57111354" at bounding box center [319, 48] width 40 height 9
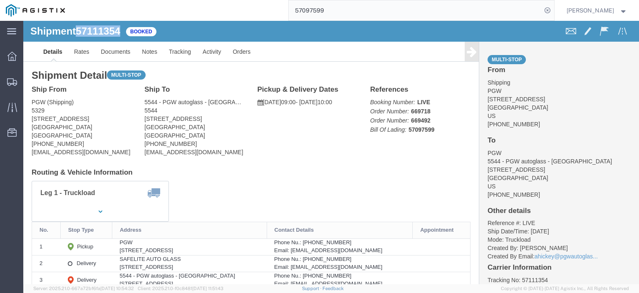
drag, startPoint x: 98, startPoint y: 9, endPoint x: 55, endPoint y: 12, distance: 43.0
click h1 "Shipment 57111354"
